Goal: Task Accomplishment & Management: Manage account settings

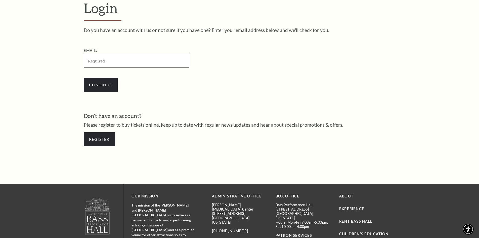
click at [126, 59] on input "Email:" at bounding box center [137, 61] width 106 height 14
paste input "[EMAIL_ADDRESS][DOMAIN_NAME]"
type input "[EMAIL_ADDRESS][DOMAIN_NAME]"
click at [93, 79] on input "Continue" at bounding box center [101, 85] width 34 height 14
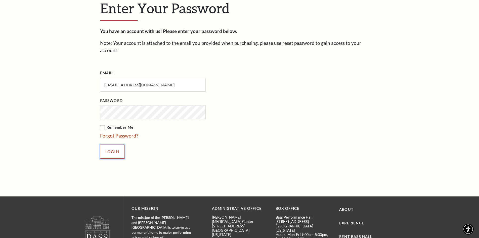
click at [113, 144] on input "Login" at bounding box center [112, 151] width 24 height 14
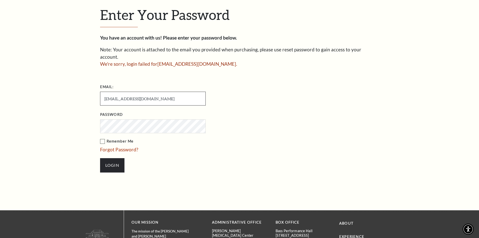
click at [183, 92] on input "[EMAIL_ADDRESS][DOMAIN_NAME]" at bounding box center [153, 99] width 106 height 14
drag, startPoint x: 409, startPoint y: 189, endPoint x: 405, endPoint y: 187, distance: 3.8
click at [409, 189] on div "Enter Your Password You have an account with us! Please enter your password bel…" at bounding box center [239, 92] width 479 height 236
click at [257, 98] on ul "Email: artasiaclark1987@innovateclearview.com Password Remember Me Forgot Passw…" at bounding box center [182, 130] width 164 height 95
copy span "[EMAIL_ADDRESS][DOMAIN_NAME]"
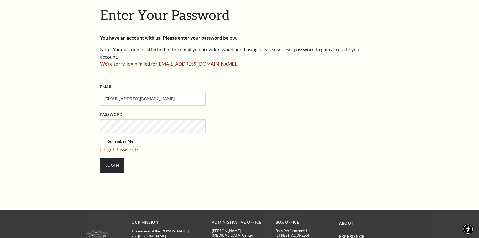
drag, startPoint x: 157, startPoint y: 56, endPoint x: 244, endPoint y: 60, distance: 87.4
click at [244, 60] on p "We're sorry, login failed for artasiaclark1987@innovateclearview.com ." at bounding box center [239, 63] width 279 height 7
